Goal: Contribute content: Add original content to the website for others to see

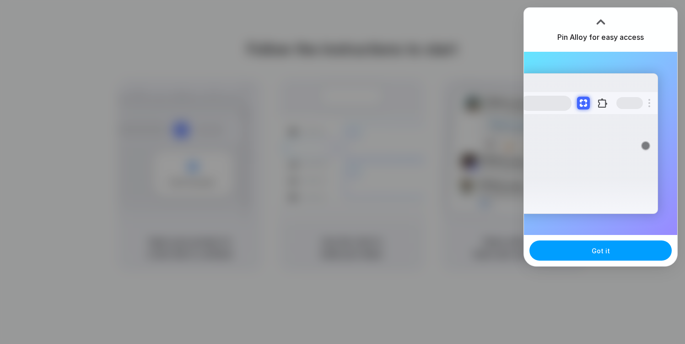
click at [611, 249] on button "Got it" at bounding box center [601, 250] width 142 height 20
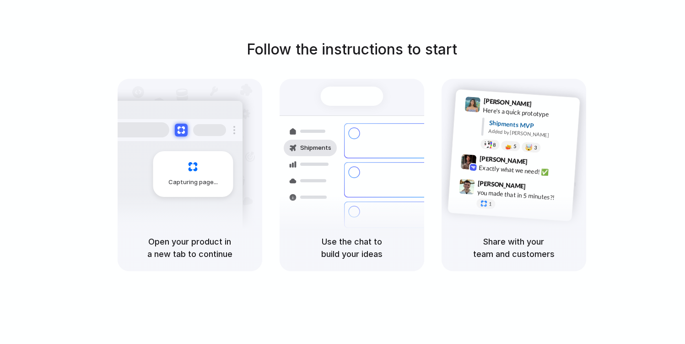
click at [411, 40] on h1 "Follow the instructions to start" at bounding box center [352, 49] width 211 height 22
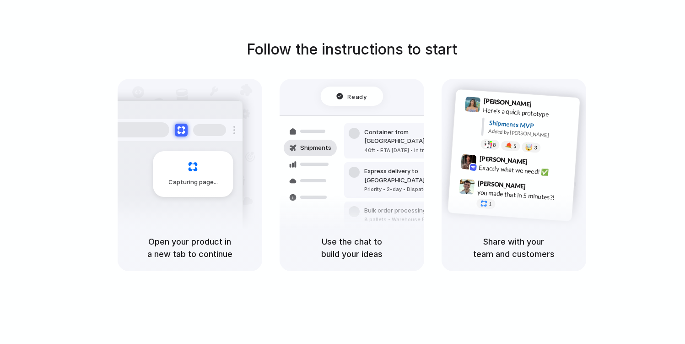
click at [343, 172] on div at bounding box center [343, 172] width 0 height 0
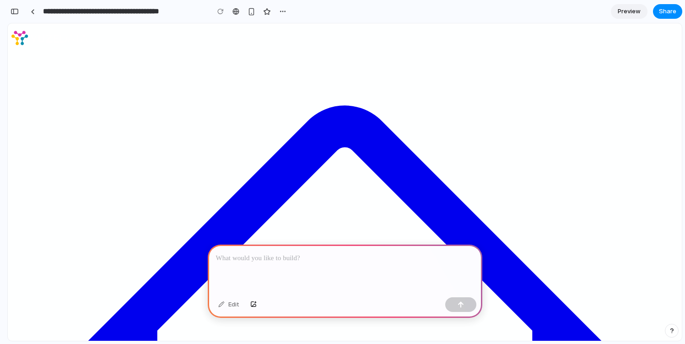
click at [274, 258] on p at bounding box center [345, 258] width 258 height 11
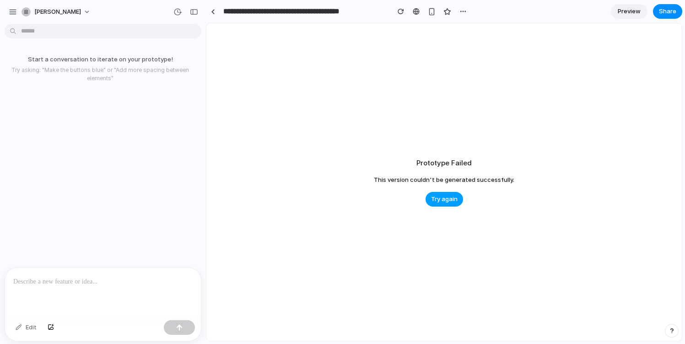
click at [451, 202] on span "Try again" at bounding box center [444, 199] width 27 height 9
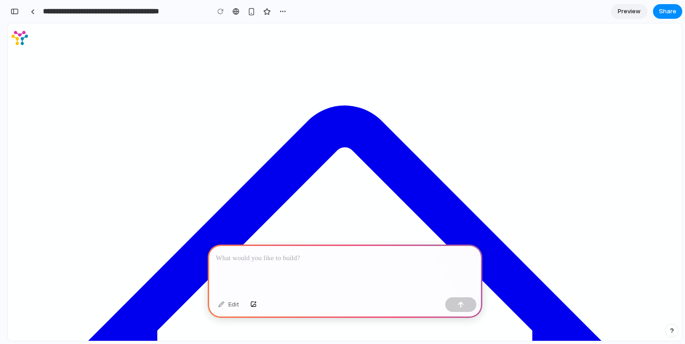
click at [344, 265] on div at bounding box center [345, 268] width 275 height 49
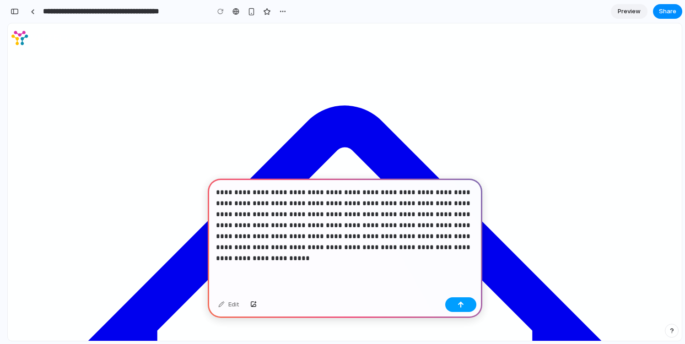
click at [465, 307] on button "button" at bounding box center [460, 304] width 31 height 15
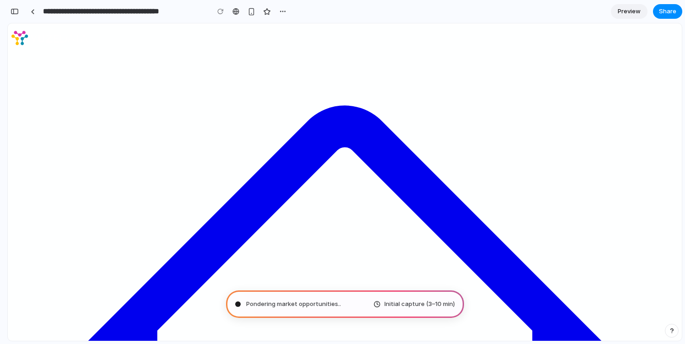
type input "**********"
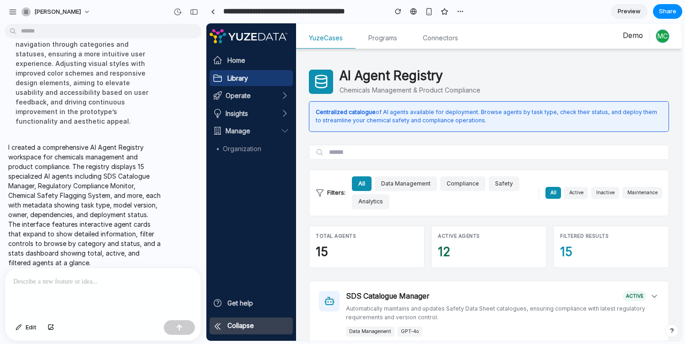
click at [220, 326] on icon at bounding box center [218, 326] width 10 height 10
click at [232, 321] on span "Collapse" at bounding box center [240, 325] width 27 height 8
click at [457, 12] on div "button" at bounding box center [460, 11] width 7 height 7
click at [557, 12] on div "Duplicate Delete" at bounding box center [342, 172] width 685 height 344
click at [630, 8] on span "Preview" at bounding box center [629, 11] width 23 height 9
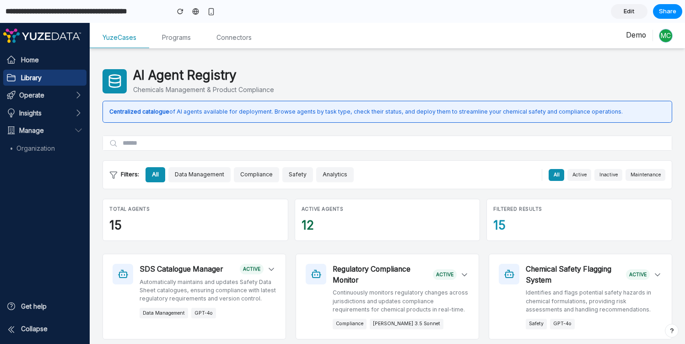
click at [421, 70] on div "AI Agent Registry Chemicals Management & Product Compliance" at bounding box center [388, 81] width 570 height 27
click at [673, 14] on span "Share" at bounding box center [667, 11] width 17 height 9
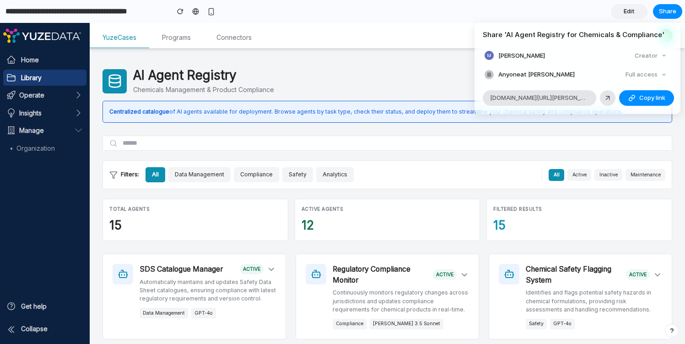
click at [647, 73] on div "Full access" at bounding box center [646, 74] width 49 height 13
click at [541, 73] on span "Anyone at Mark-cullum" at bounding box center [536, 74] width 76 height 9
click at [636, 98] on button "Copy link" at bounding box center [646, 98] width 55 height 16
click at [390, 89] on div "Share ' AI Agent Registry for Chemicals & Compliance ' Mark Cullum Creator Anyo…" at bounding box center [342, 172] width 685 height 344
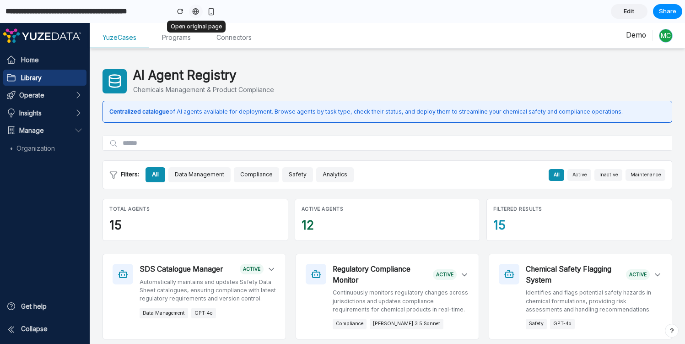
click at [197, 12] on div at bounding box center [195, 11] width 7 height 7
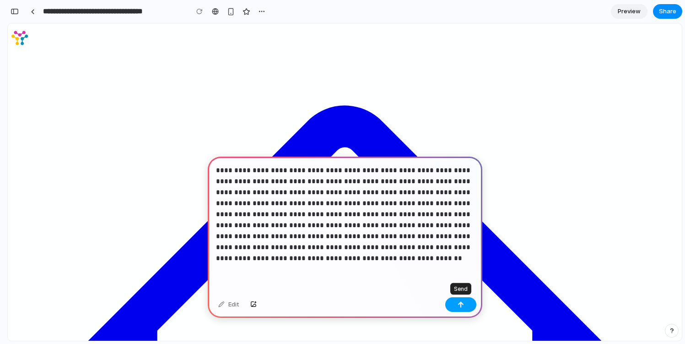
click at [462, 306] on div "button" at bounding box center [461, 304] width 6 height 6
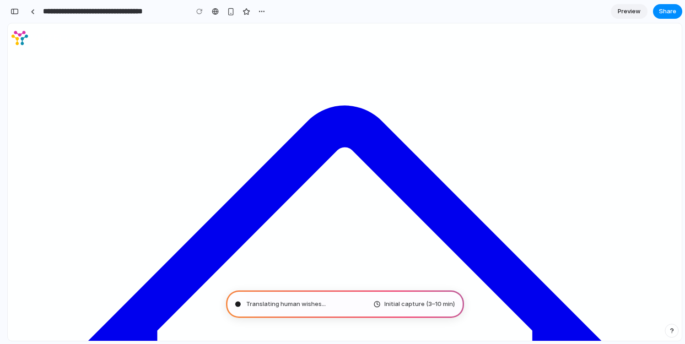
type input "**********"
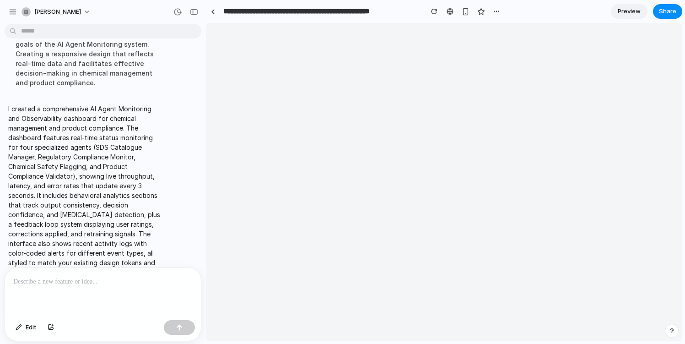
scroll to position [0, 0]
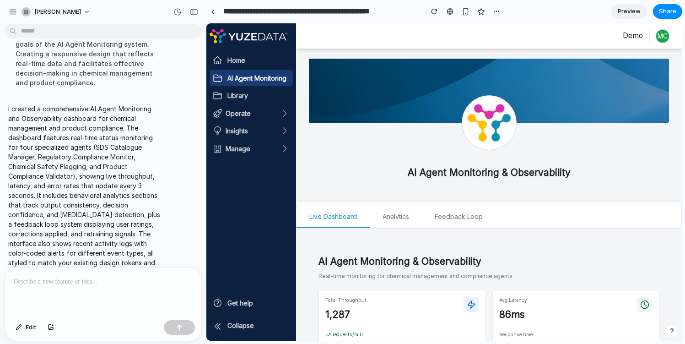
click at [635, 9] on span "Preview" at bounding box center [629, 11] width 23 height 9
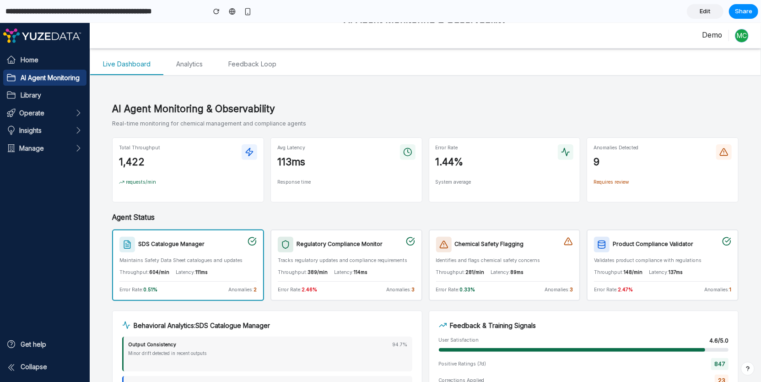
scroll to position [153, 0]
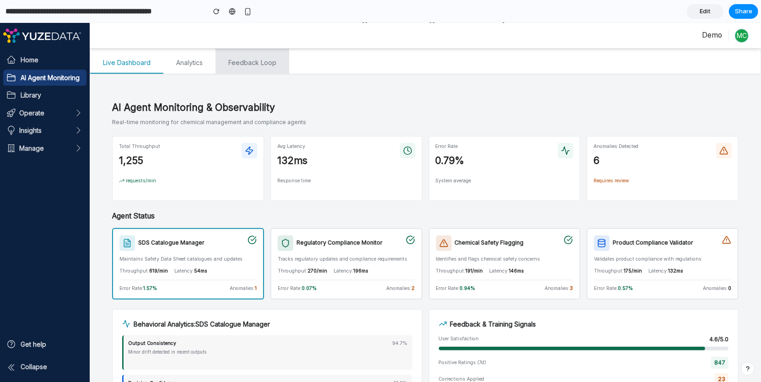
click at [246, 68] on link "Feedback Loop" at bounding box center [253, 61] width 74 height 26
click at [269, 70] on link "Feedback Loop" at bounding box center [253, 61] width 74 height 26
click at [189, 63] on link "Analytics" at bounding box center [189, 61] width 52 height 26
click at [229, 67] on link "Feedback Loop" at bounding box center [253, 61] width 74 height 26
click at [184, 66] on link "Analytics" at bounding box center [189, 61] width 52 height 26
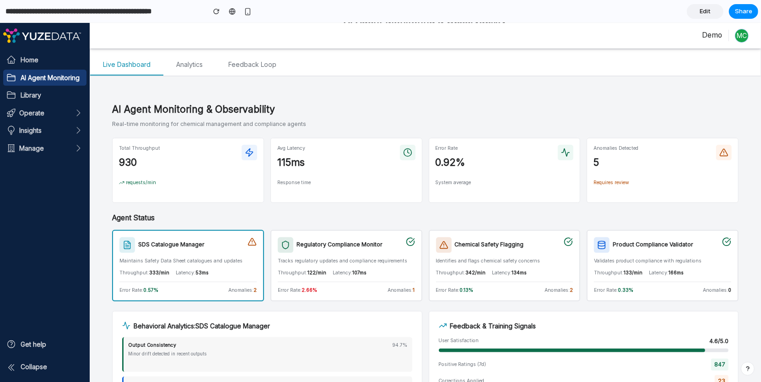
scroll to position [154, 0]
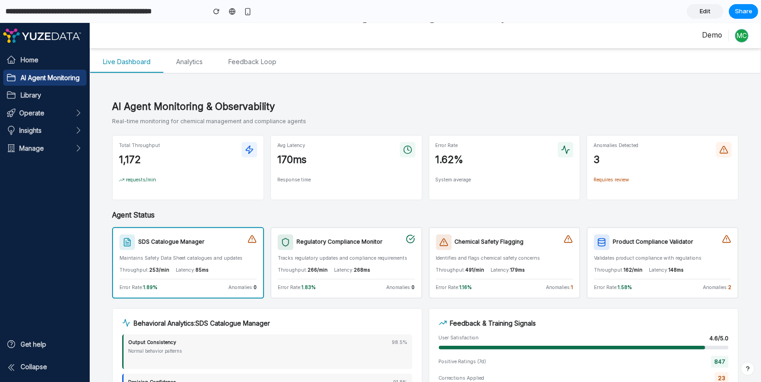
click at [520, 242] on h3 "Chemical Safety Flagging" at bounding box center [489, 241] width 69 height 8
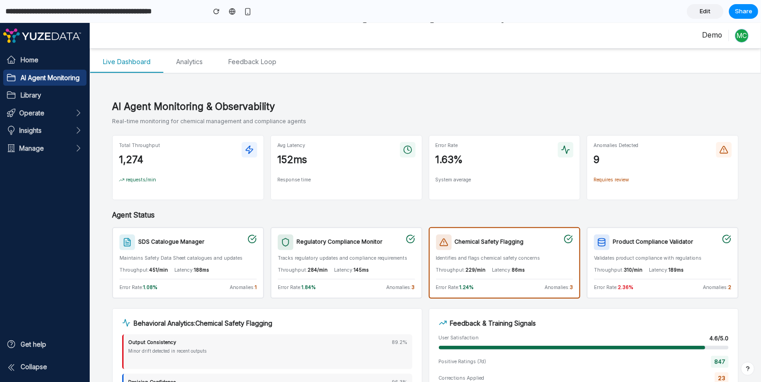
click at [186, 260] on div "SDS Catalogue Manager Maintains Safety Data Sheet catalogues and updates Throug…" at bounding box center [188, 262] width 152 height 71
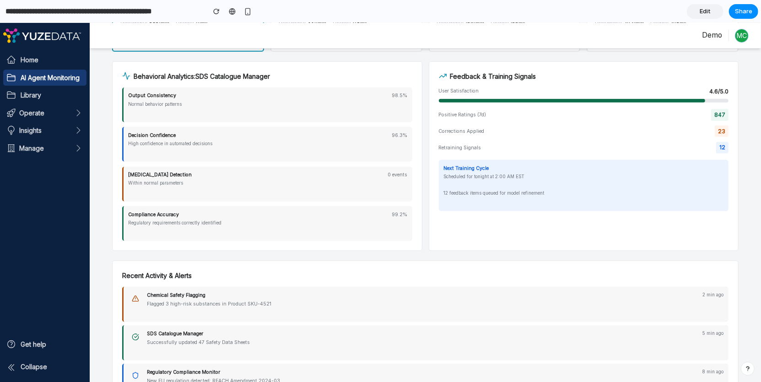
scroll to position [404, 0]
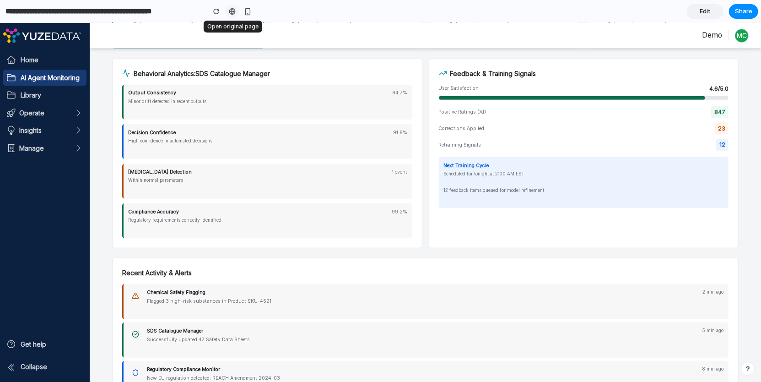
click at [235, 13] on div at bounding box center [232, 11] width 7 height 7
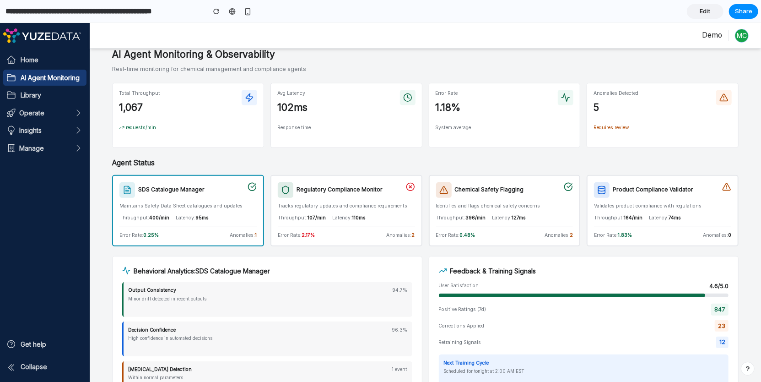
scroll to position [189, 0]
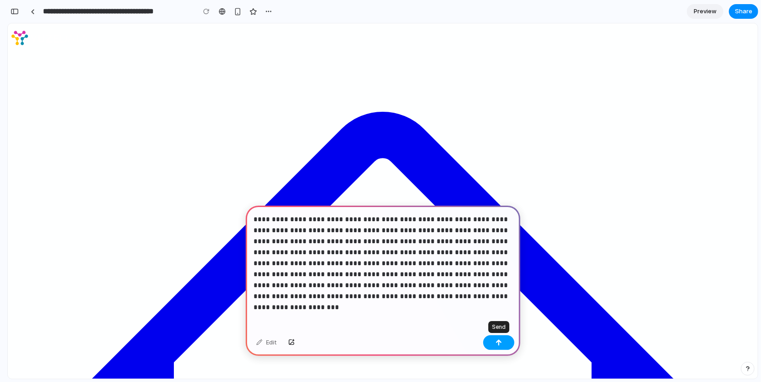
click at [500, 339] on button "button" at bounding box center [498, 342] width 31 height 15
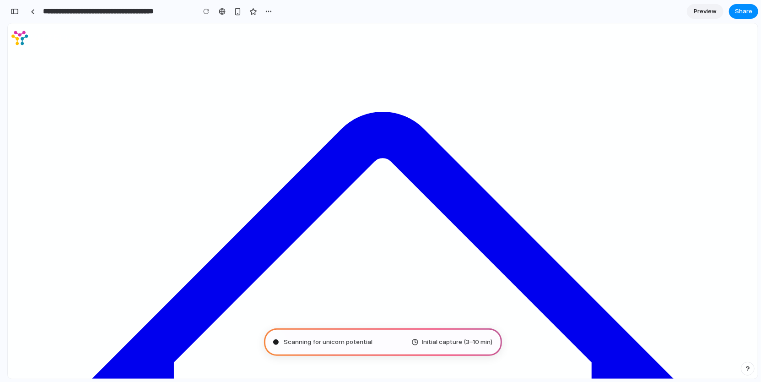
type input "**********"
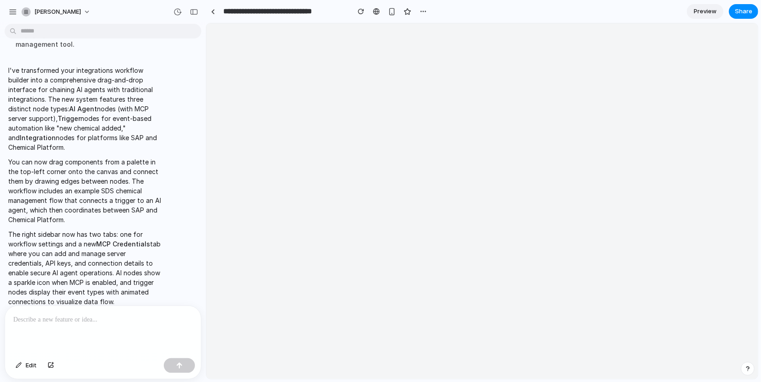
scroll to position [0, 0]
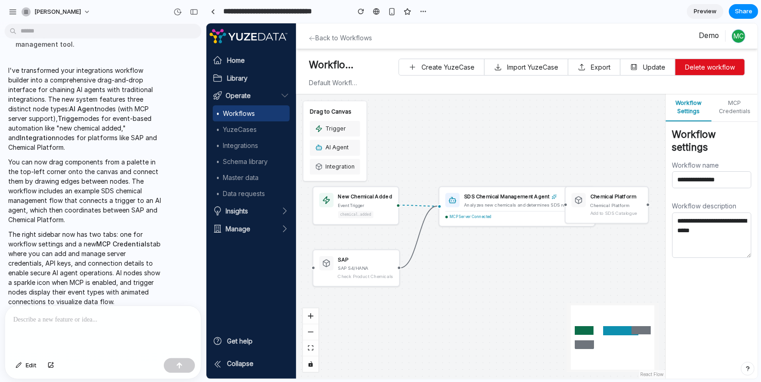
click at [701, 15] on span "Preview" at bounding box center [705, 11] width 23 height 9
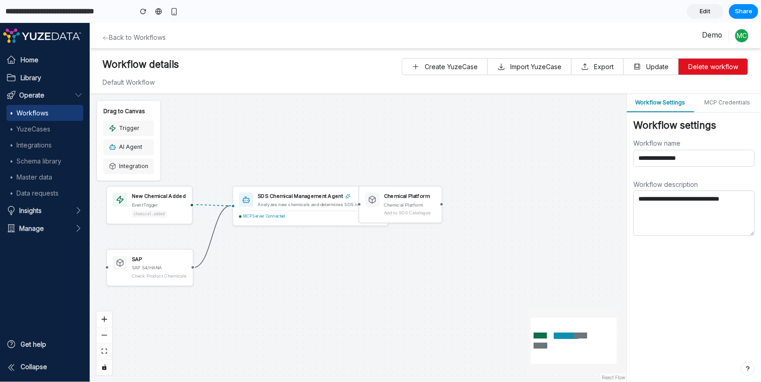
click at [728, 101] on button "MCP Credentials" at bounding box center [727, 102] width 67 height 19
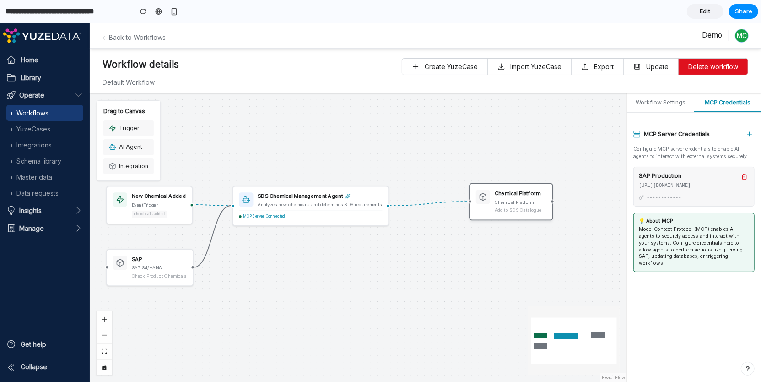
drag, startPoint x: 414, startPoint y: 202, endPoint x: 527, endPoint y: 200, distance: 112.6
click at [527, 200] on div "Chemical Platform" at bounding box center [521, 201] width 52 height 6
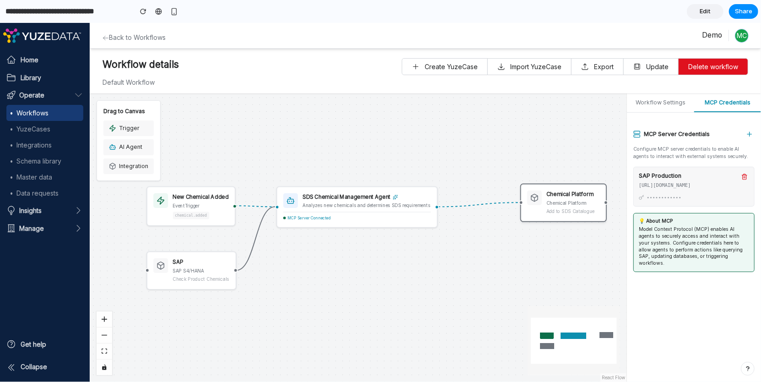
drag, startPoint x: 308, startPoint y: 246, endPoint x: 359, endPoint y: 250, distance: 51.0
click at [359, 250] on div "New Chemical Added event Trigger chemical.added SDS Chemical Management Agent A…" at bounding box center [358, 237] width 537 height 288
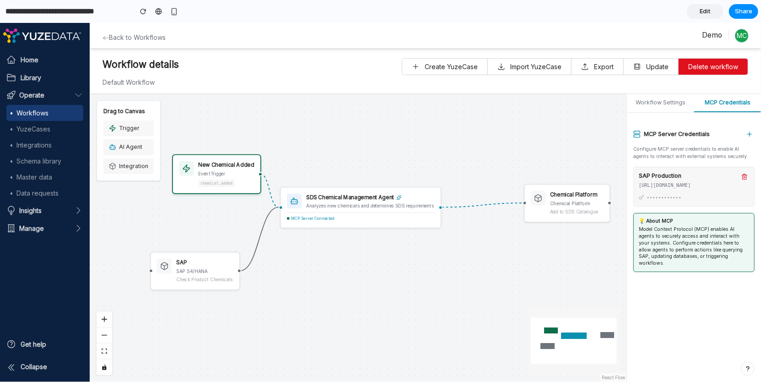
drag, startPoint x: 211, startPoint y: 203, endPoint x: 234, endPoint y: 171, distance: 39.7
click at [234, 171] on div "event Trigger" at bounding box center [226, 173] width 56 height 7
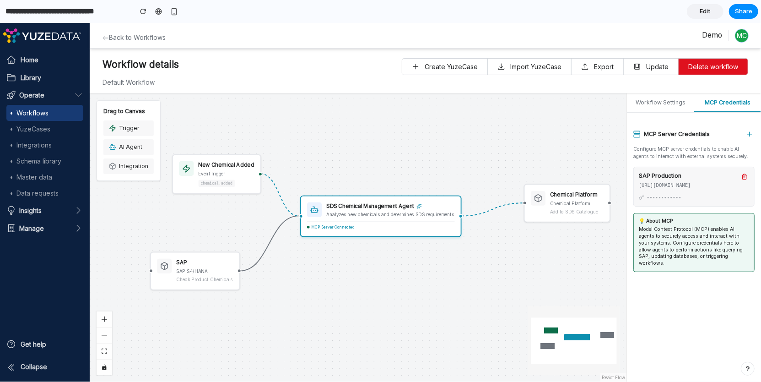
drag, startPoint x: 369, startPoint y: 210, endPoint x: 392, endPoint y: 218, distance: 24.5
click at [392, 218] on div "SDS Chemical Management Agent Analyzes new chemicals and determines SDS require…" at bounding box center [380, 215] width 161 height 41
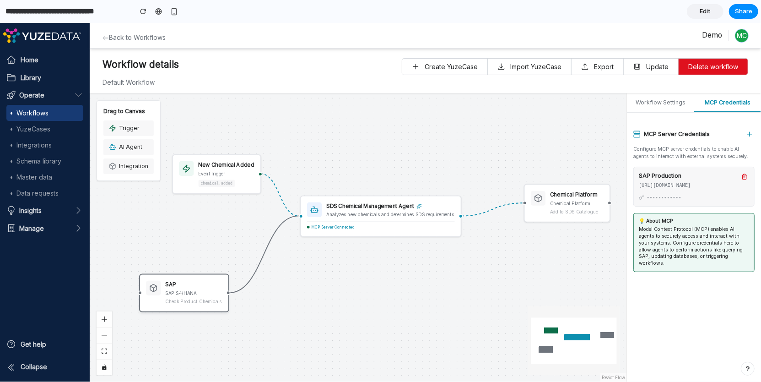
drag, startPoint x: 201, startPoint y: 269, endPoint x: 190, endPoint y: 292, distance: 25.4
click at [190, 292] on div "SAP S4/HANA" at bounding box center [193, 293] width 57 height 7
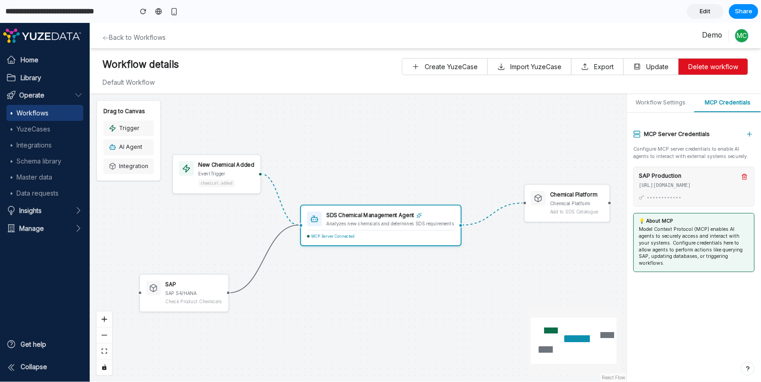
drag, startPoint x: 428, startPoint y: 222, endPoint x: 428, endPoint y: 233, distance: 10.1
click at [428, 233] on div "MCP Server Connected" at bounding box center [380, 233] width 147 height 9
click at [342, 239] on div "SDS Chemical Management Agent Analyzes new chemicals and determines SDS require…" at bounding box center [380, 224] width 161 height 41
click at [157, 11] on div at bounding box center [158, 11] width 7 height 7
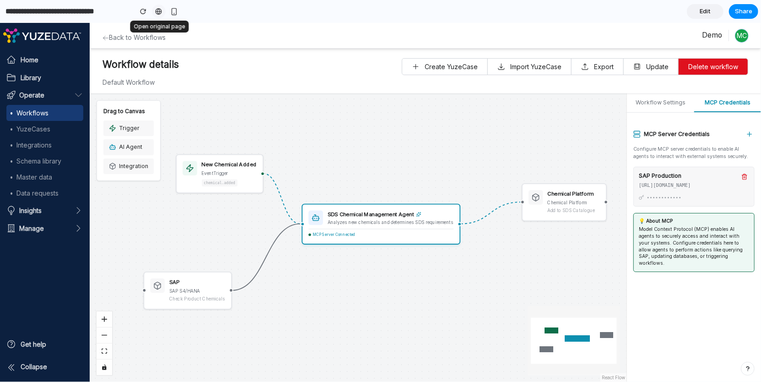
click at [157, 12] on div at bounding box center [158, 11] width 7 height 7
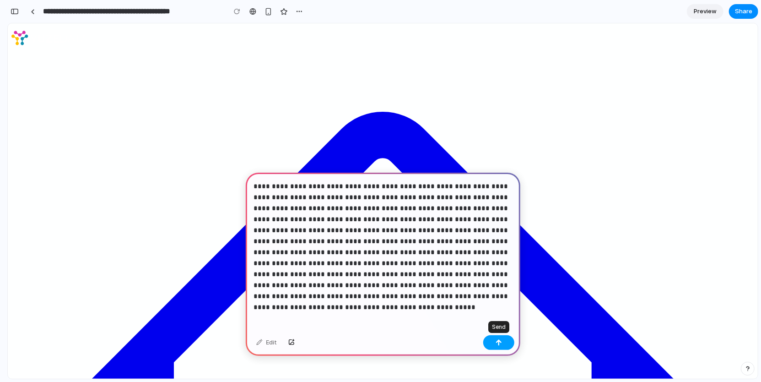
click at [500, 345] on div "button" at bounding box center [499, 342] width 6 height 6
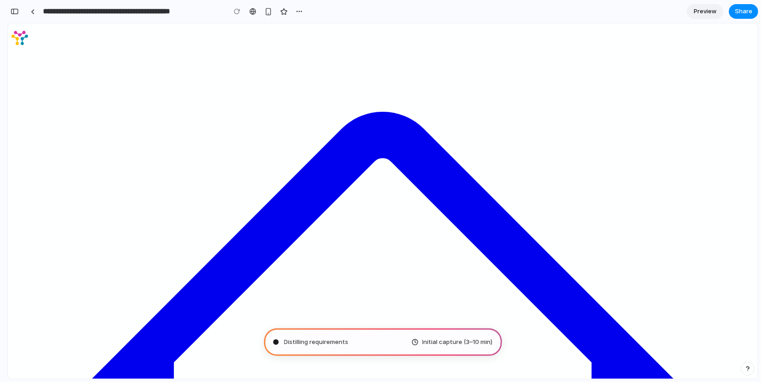
type input "**********"
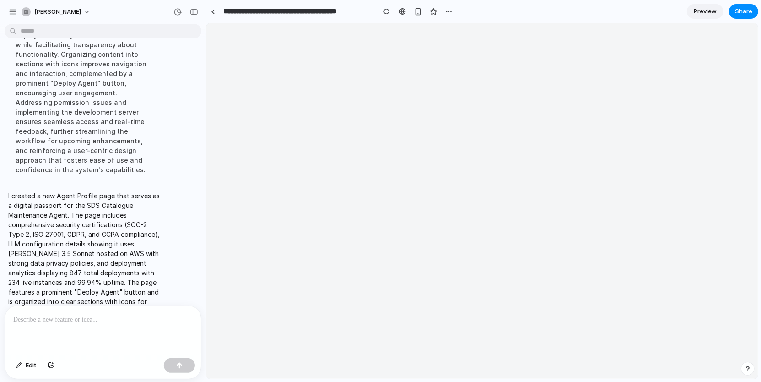
scroll to position [0, 0]
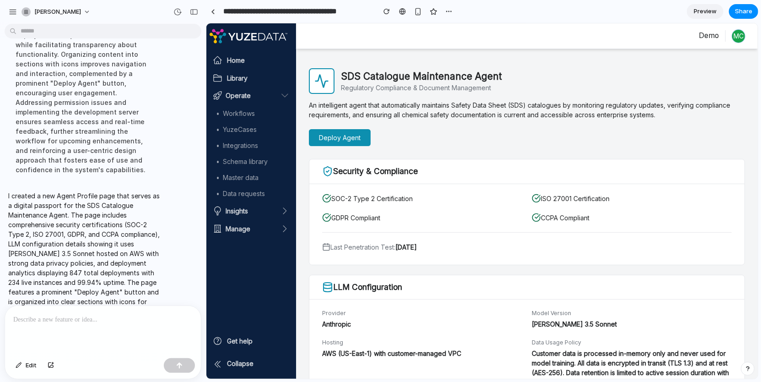
click at [711, 10] on span "Preview" at bounding box center [705, 11] width 23 height 9
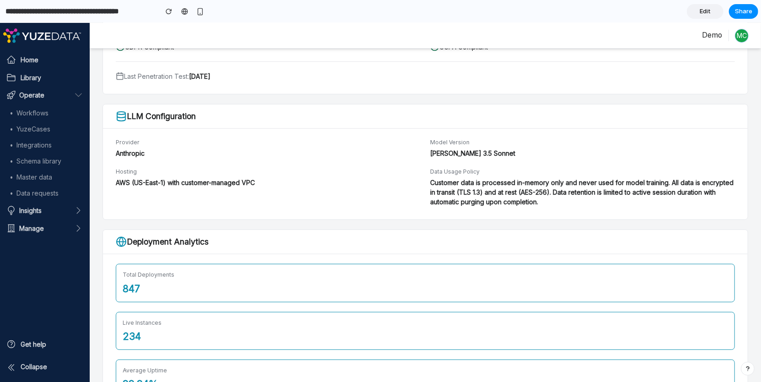
scroll to position [262, 0]
